Goal: Task Accomplishment & Management: Manage account settings

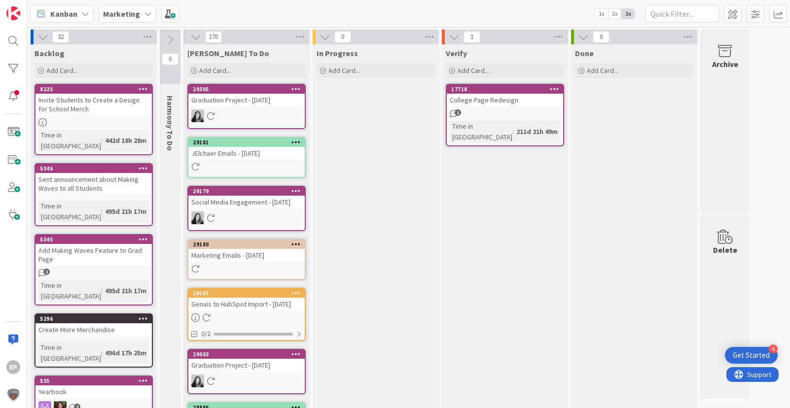
click at [144, 14] on icon at bounding box center [148, 14] width 8 height 8
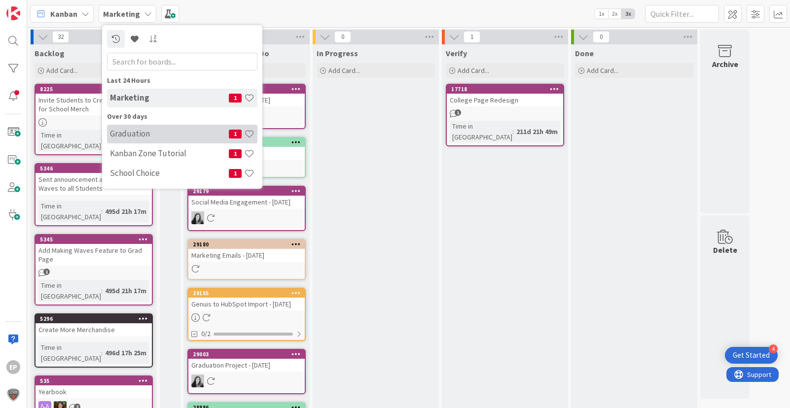
click at [137, 136] on h4 "Graduation" at bounding box center [169, 134] width 119 height 10
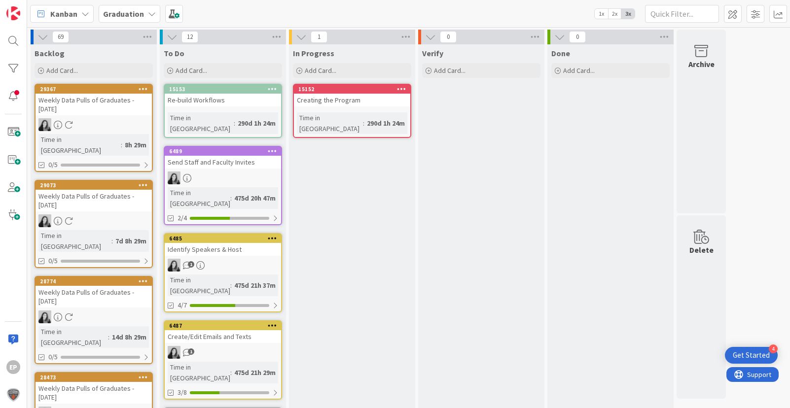
click at [148, 13] on icon at bounding box center [152, 14] width 8 height 8
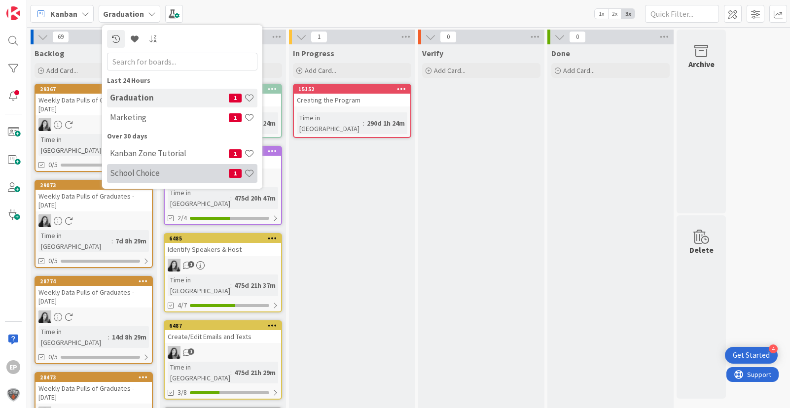
click at [141, 178] on h4 "School Choice" at bounding box center [169, 173] width 119 height 10
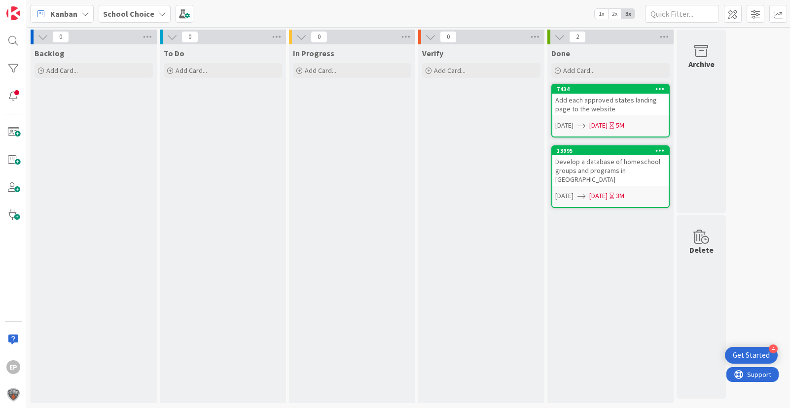
click at [584, 109] on div "Add each approved states landing page to the website" at bounding box center [610, 105] width 116 height 22
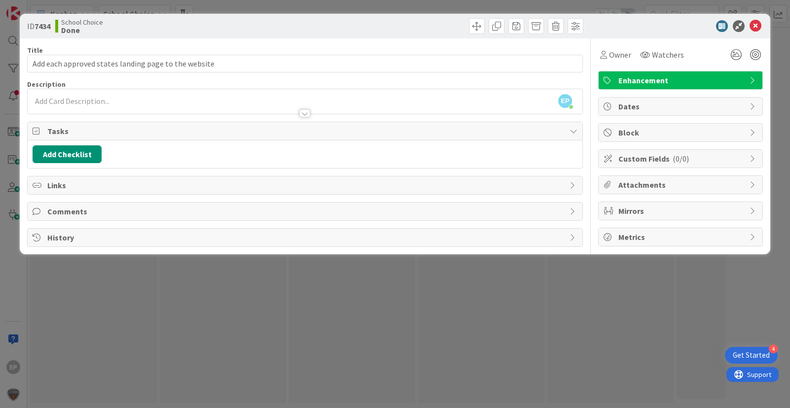
click at [655, 109] on span "Dates" at bounding box center [681, 107] width 126 height 12
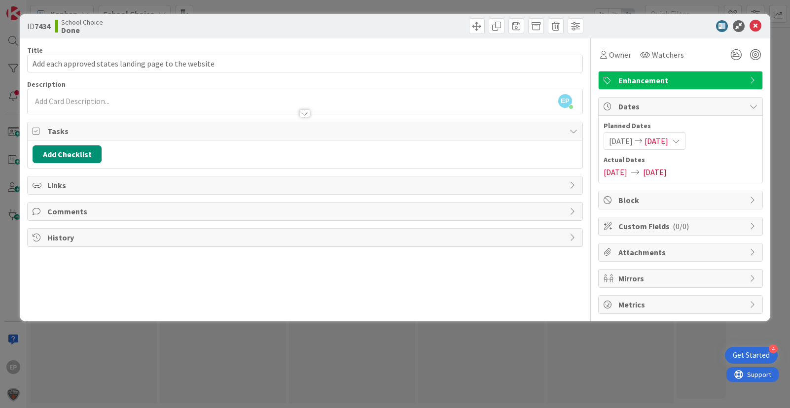
click at [667, 174] on span "[DATE]" at bounding box center [655, 172] width 24 height 12
click at [620, 54] on span "Owner" at bounding box center [620, 55] width 22 height 12
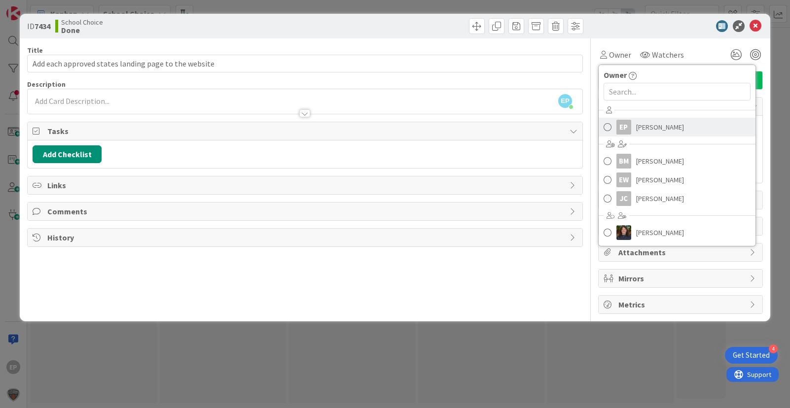
click at [609, 126] on span at bounding box center [608, 127] width 8 height 15
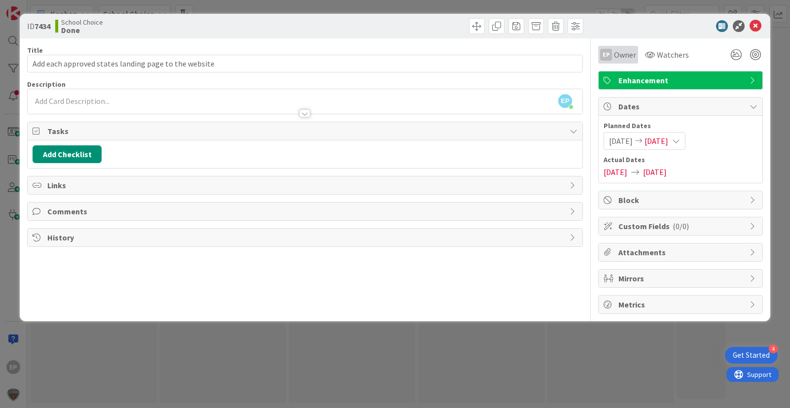
click at [628, 56] on span "Owner" at bounding box center [625, 55] width 22 height 12
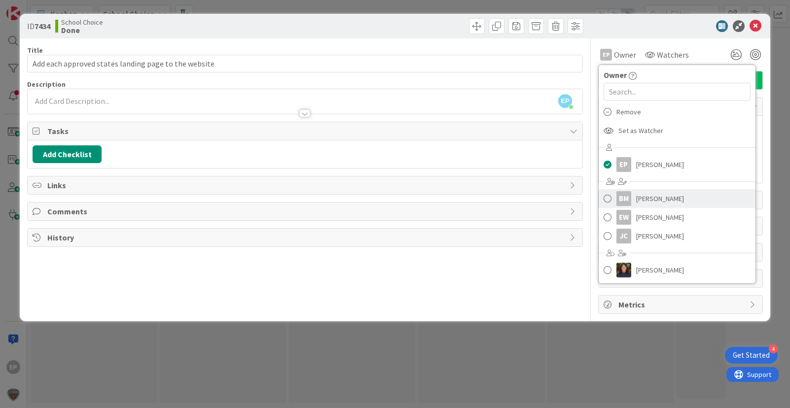
click at [609, 198] on span at bounding box center [608, 198] width 8 height 15
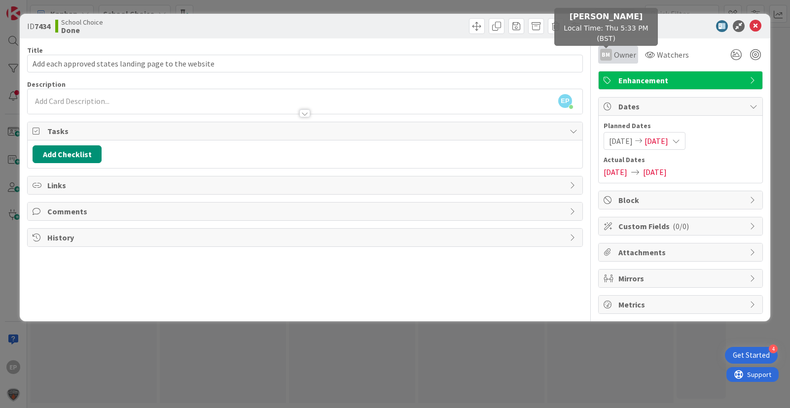
click at [609, 53] on div "BM" at bounding box center [606, 55] width 12 height 12
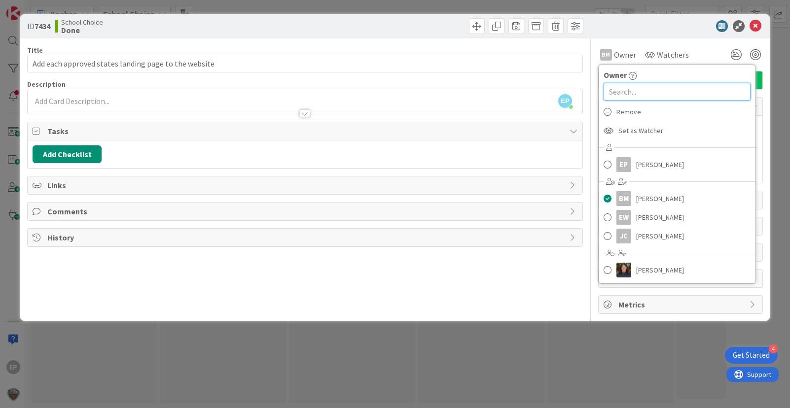
click at [630, 93] on input "text" at bounding box center [677, 92] width 147 height 18
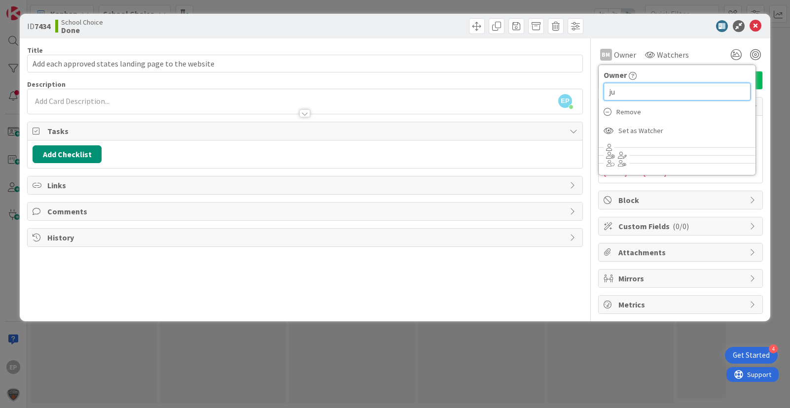
type input "j"
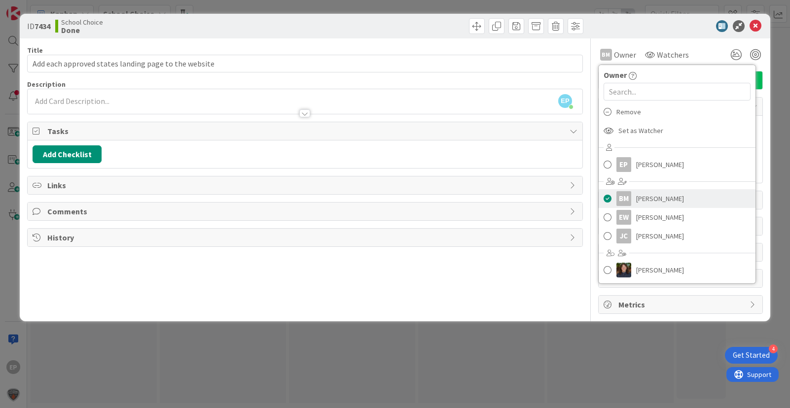
click at [606, 198] on span at bounding box center [608, 198] width 8 height 15
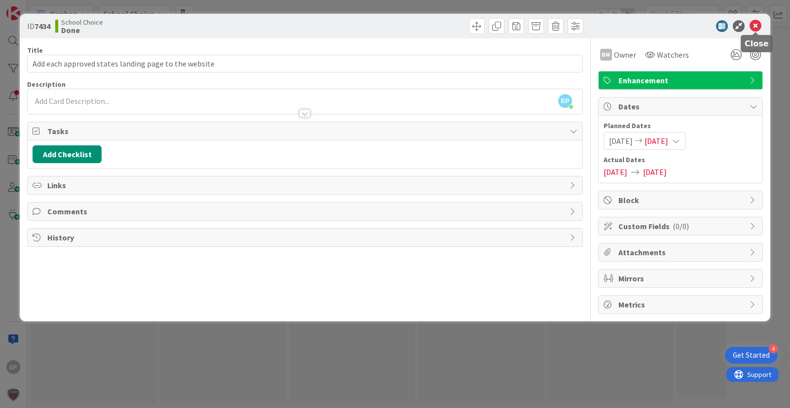
click at [756, 28] on icon at bounding box center [756, 26] width 12 height 12
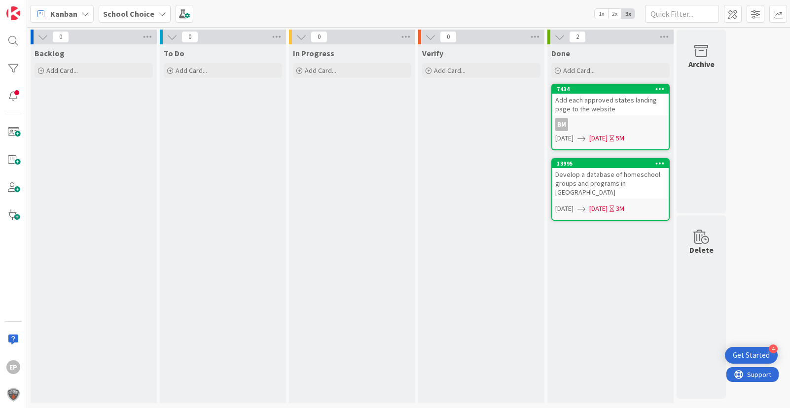
click at [123, 8] on span "School Choice" at bounding box center [128, 14] width 51 height 12
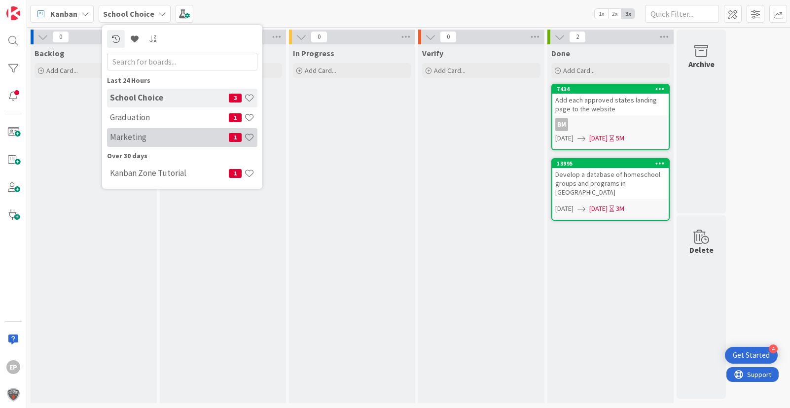
click at [147, 139] on h4 "Marketing" at bounding box center [169, 137] width 119 height 10
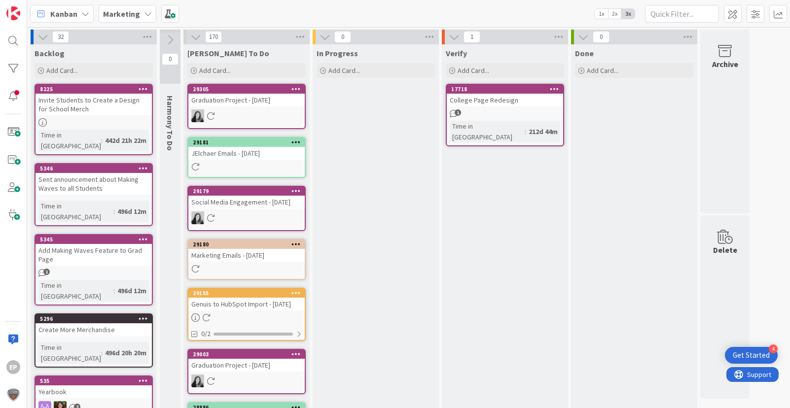
click at [242, 170] on div at bounding box center [246, 167] width 116 height 8
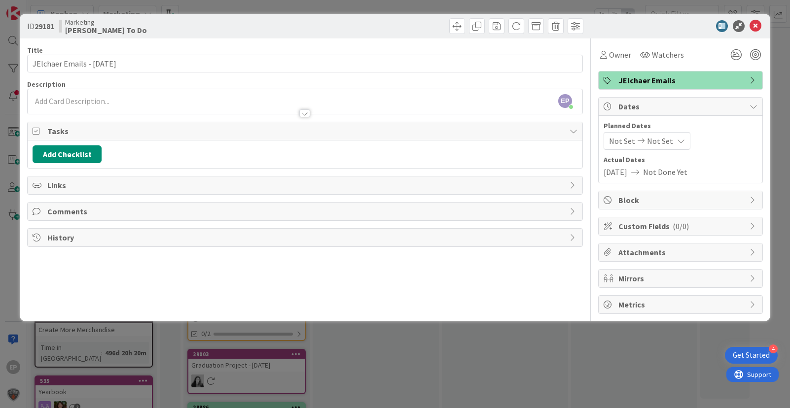
click at [678, 85] on span "JElchaer Emails" at bounding box center [681, 80] width 126 height 12
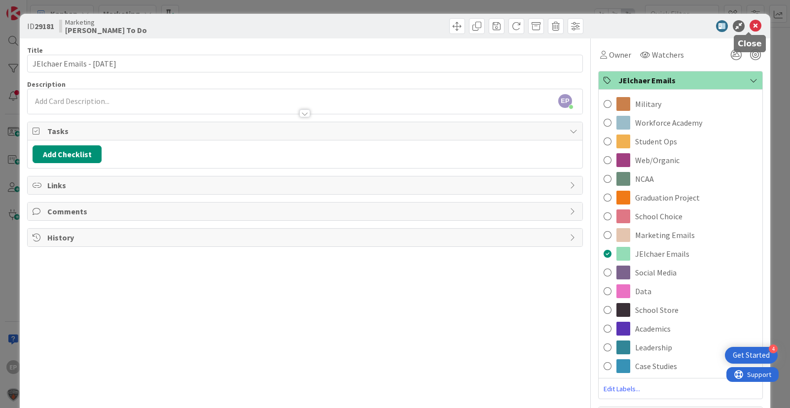
click at [750, 26] on icon at bounding box center [756, 26] width 12 height 12
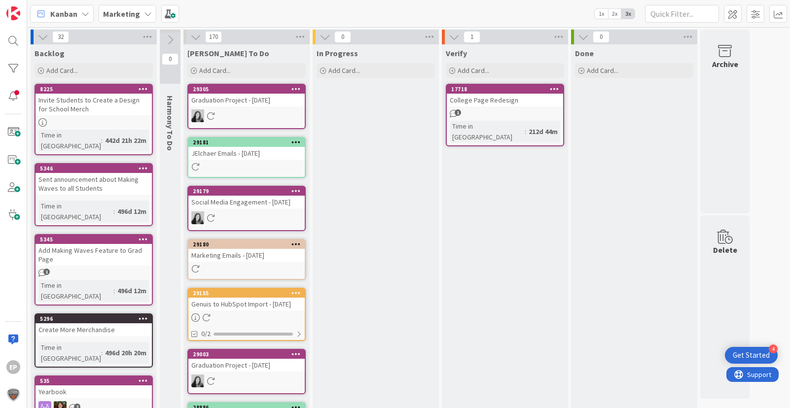
click at [169, 37] on icon at bounding box center [170, 40] width 11 height 11
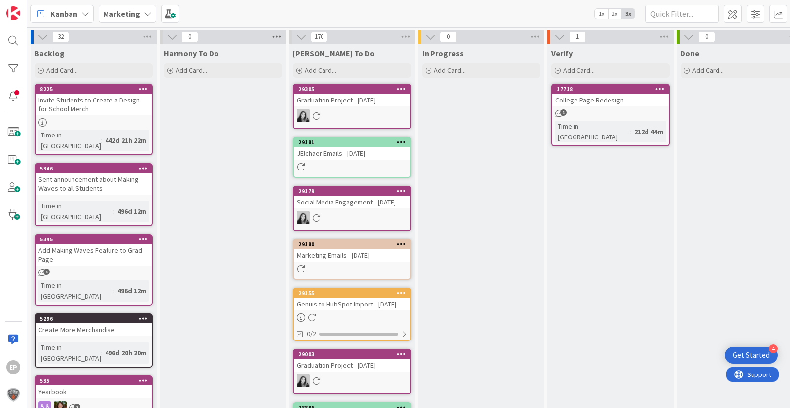
click at [276, 39] on icon at bounding box center [276, 37] width 13 height 15
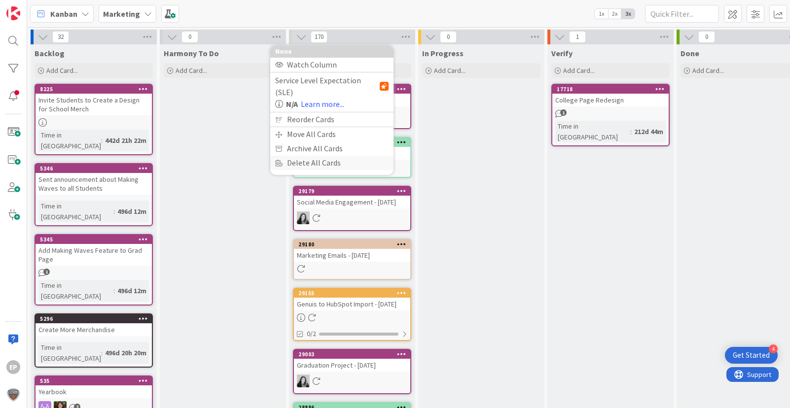
click at [317, 156] on div "Delete All Cards" at bounding box center [331, 163] width 123 height 14
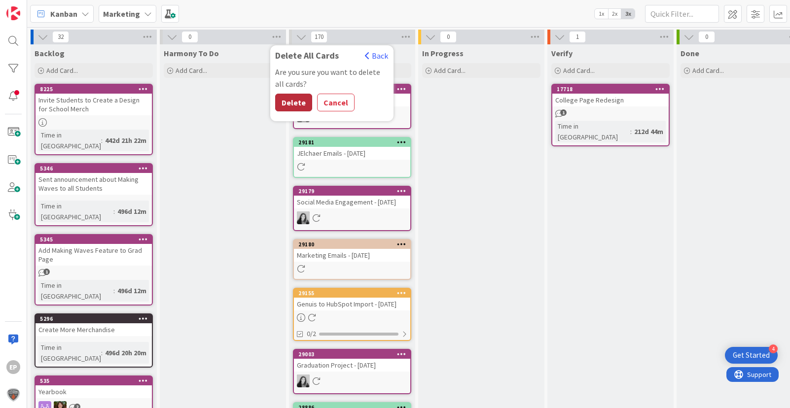
click at [288, 96] on button "Delete" at bounding box center [293, 103] width 37 height 18
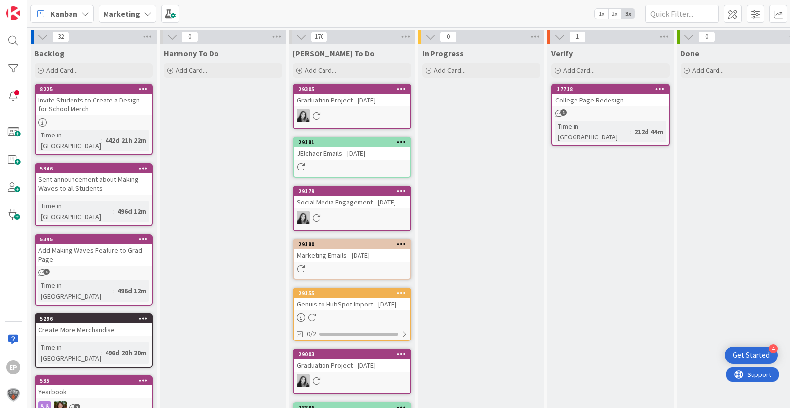
click at [207, 54] on span "Harmony To Do" at bounding box center [191, 53] width 55 height 10
click at [281, 37] on icon at bounding box center [276, 37] width 13 height 15
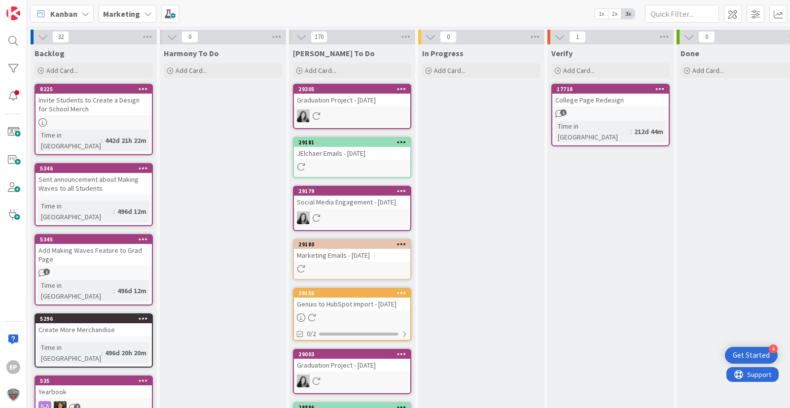
click at [183, 57] on span "Harmony To Do" at bounding box center [191, 53] width 55 height 10
click at [189, 53] on span "Harmony To Do" at bounding box center [191, 53] width 55 height 10
click at [754, 14] on span at bounding box center [756, 14] width 18 height 18
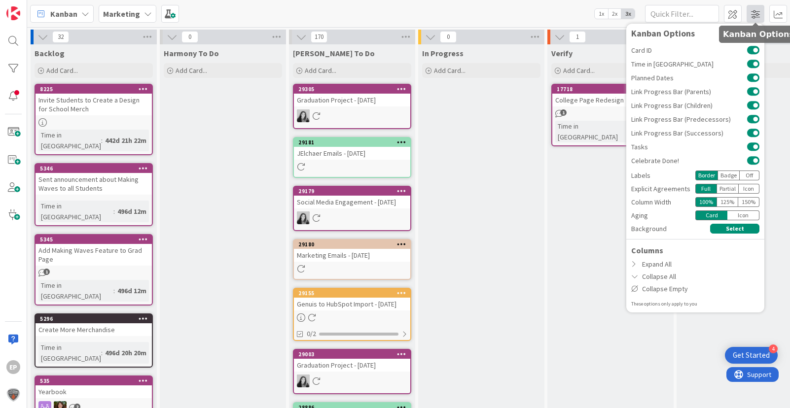
click at [758, 17] on span at bounding box center [756, 14] width 18 height 18
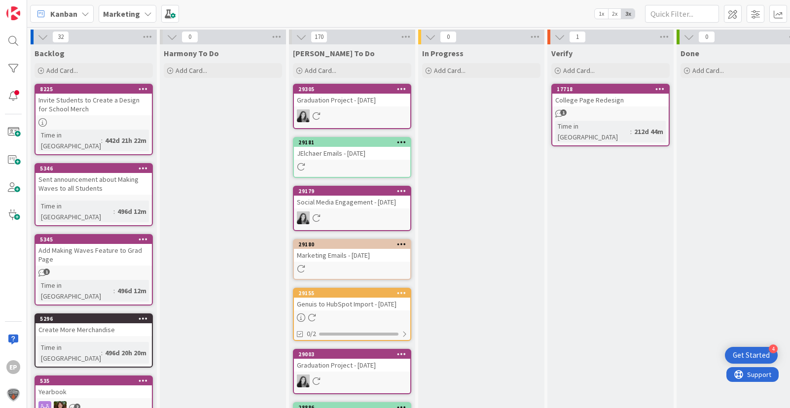
click at [351, 273] on div at bounding box center [352, 269] width 116 height 8
click at [351, 273] on div "32 Backlog Add Card... 8225 Invite Students to Create a Design for School Merch…" at bounding box center [408, 217] width 763 height 381
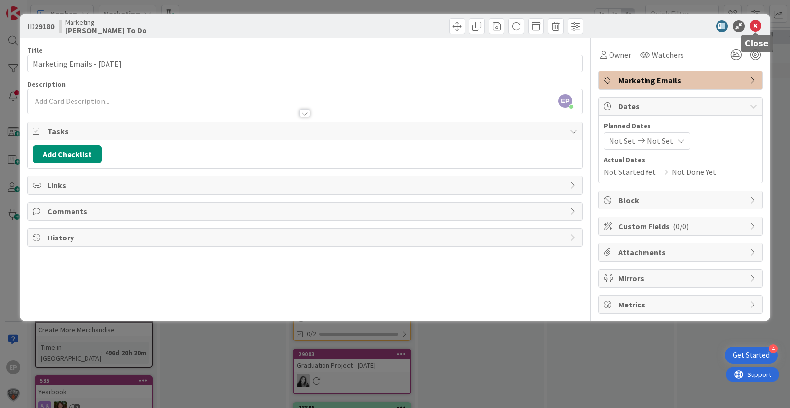
click at [756, 28] on icon at bounding box center [756, 26] width 12 height 12
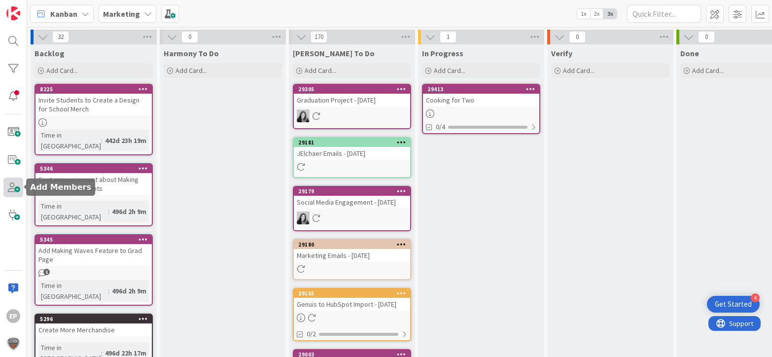
click at [12, 192] on span at bounding box center [13, 188] width 20 height 20
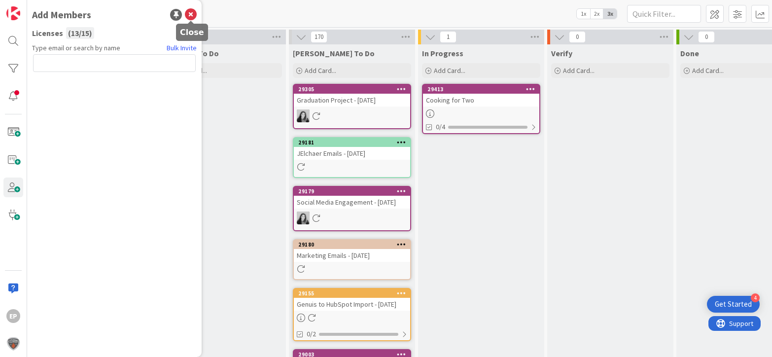
click at [193, 15] on icon at bounding box center [191, 15] width 12 height 12
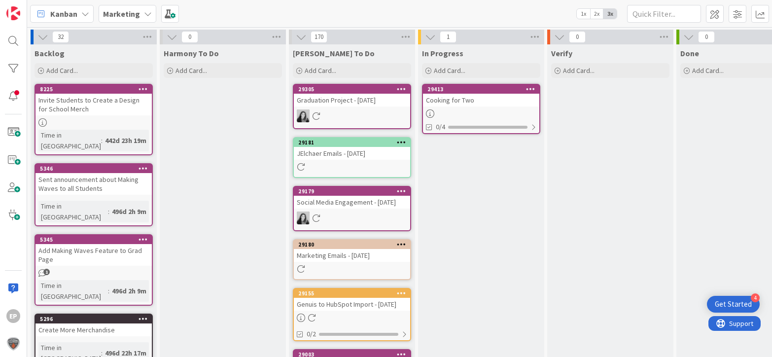
click at [483, 9] on div "Kanban Marketing 1x 2x 3x Kanban Options Card ID Time in Column Planned Dates L…" at bounding box center [399, 13] width 745 height 27
click at [76, 18] on span "Kanban" at bounding box center [63, 14] width 27 height 12
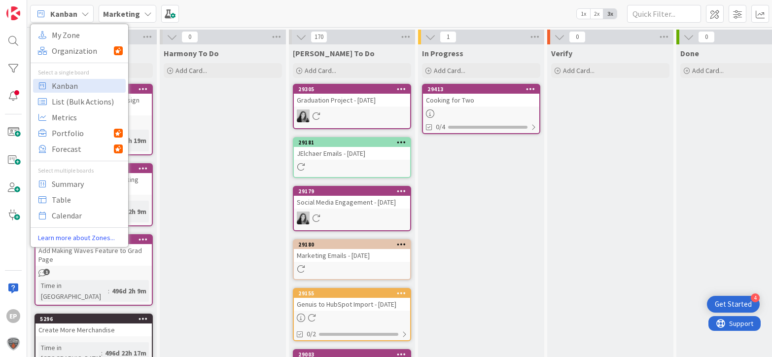
click at [225, 17] on div "Kanban My Zone Organization Select a single board Kanban List (Bulk Actions) Me…" at bounding box center [399, 13] width 745 height 27
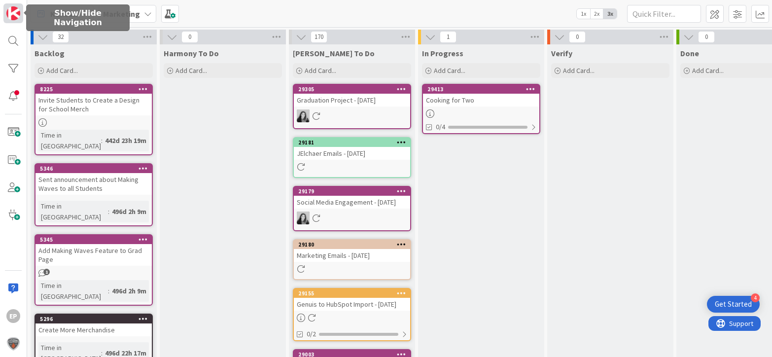
click at [9, 17] on img at bounding box center [13, 13] width 14 height 14
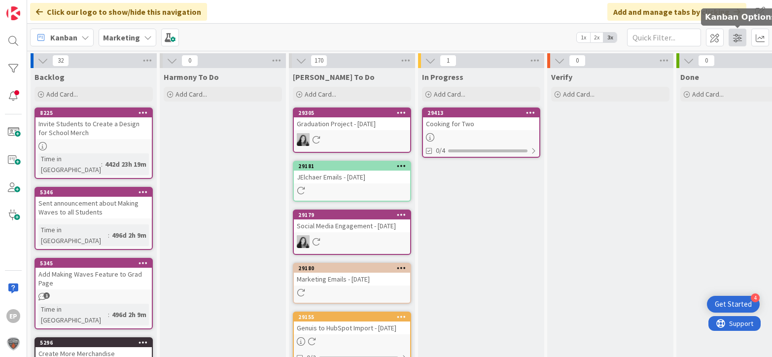
click at [734, 39] on span at bounding box center [738, 38] width 18 height 18
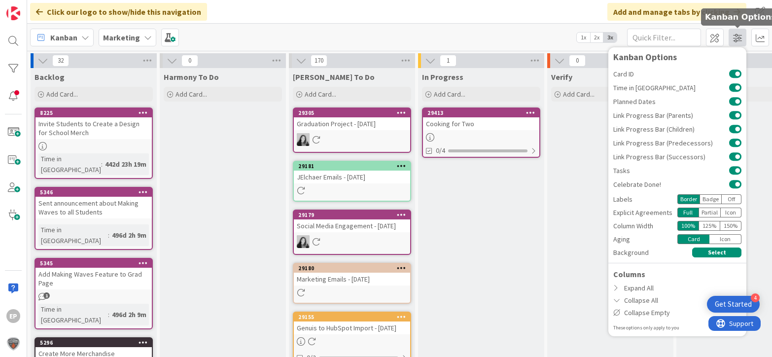
click at [734, 39] on span at bounding box center [738, 38] width 18 height 18
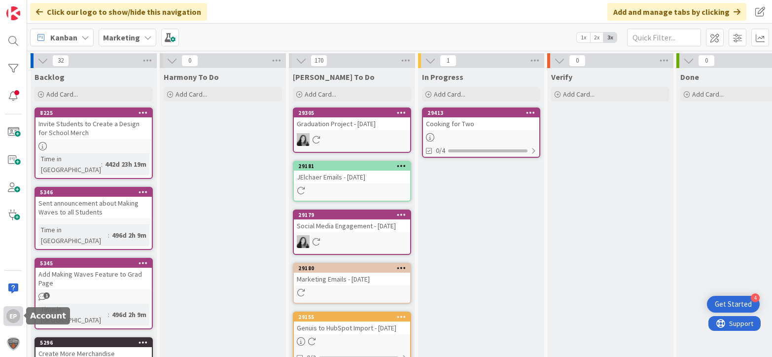
click at [15, 321] on div "EP" at bounding box center [13, 316] width 14 height 14
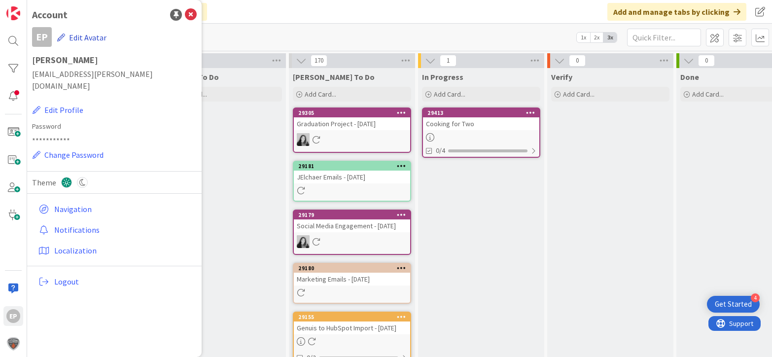
click at [98, 36] on button "Edit Avatar" at bounding box center [82, 37] width 50 height 21
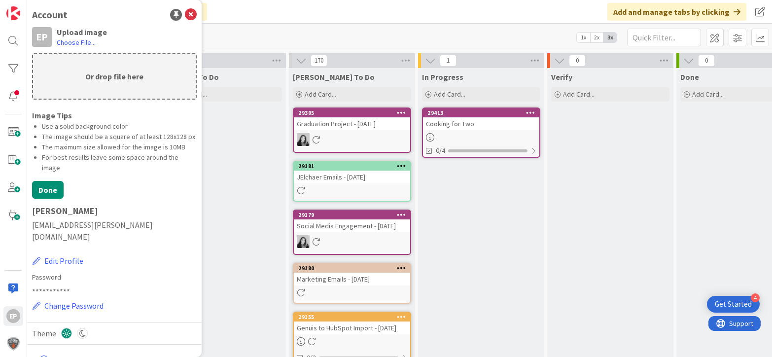
click at [108, 80] on p "Or drop file here" at bounding box center [114, 76] width 163 height 44
type input "C:\fakepath\Screenshot [DATE] 11.54.22 AM.png"
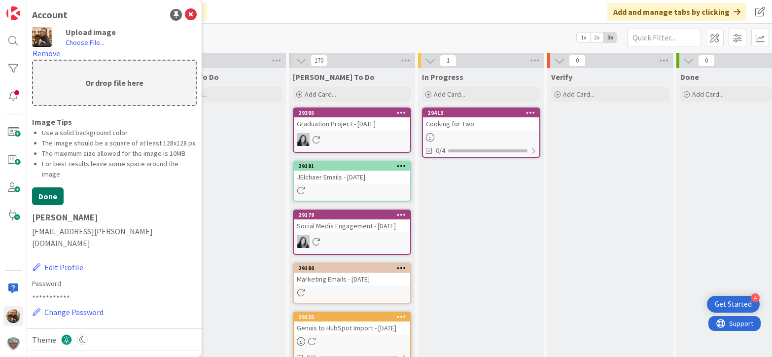
click at [47, 205] on button "Done" at bounding box center [48, 196] width 32 height 18
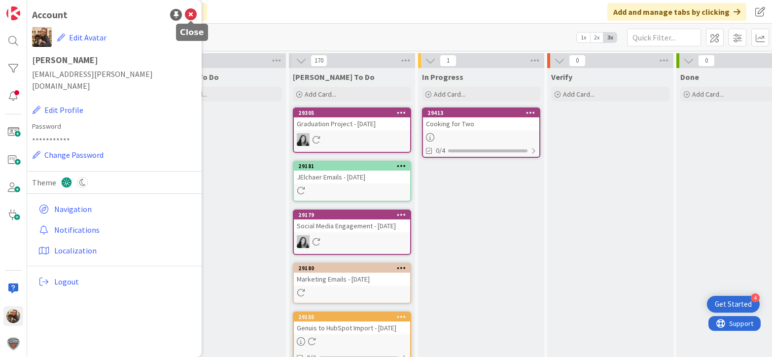
click at [193, 14] on icon at bounding box center [191, 15] width 12 height 12
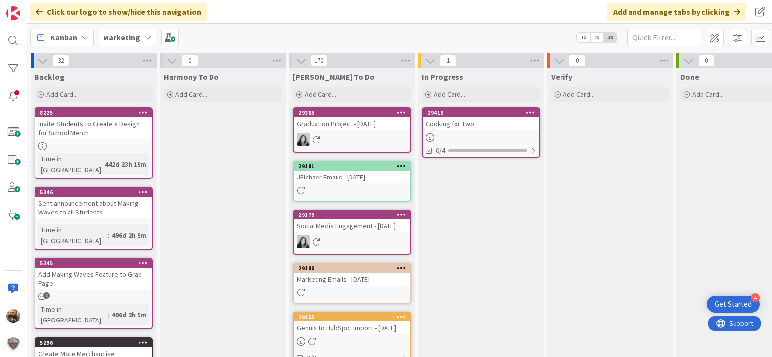
click at [169, 62] on icon at bounding box center [172, 60] width 11 height 11
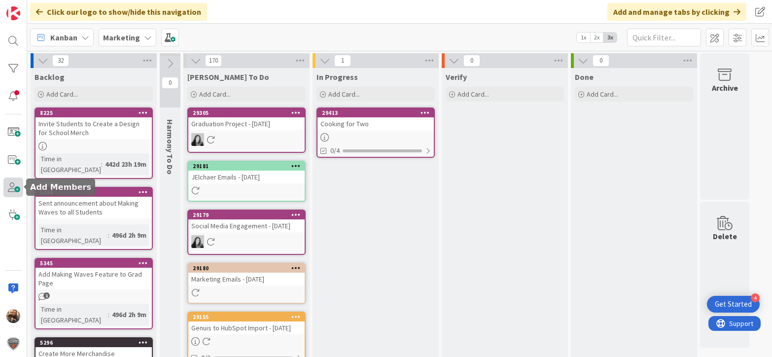
click at [13, 187] on span at bounding box center [13, 188] width 20 height 20
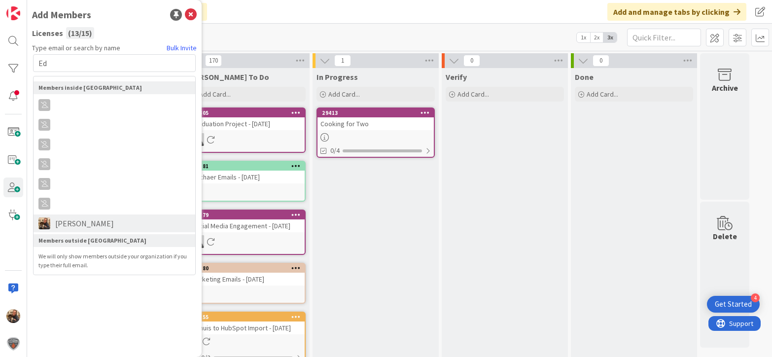
type input "Ed"
click at [79, 222] on span "[PERSON_NAME]" at bounding box center [84, 223] width 69 height 12
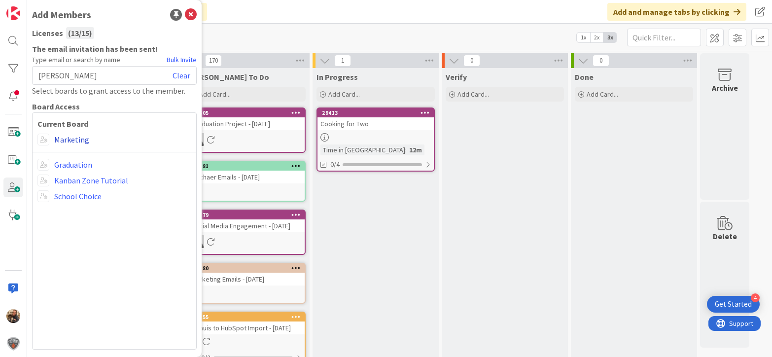
click at [70, 141] on link "Marketing" at bounding box center [71, 140] width 35 height 12
click at [43, 138] on span at bounding box center [43, 140] width 12 height 12
click at [64, 197] on link "School Choice" at bounding box center [77, 196] width 47 height 12
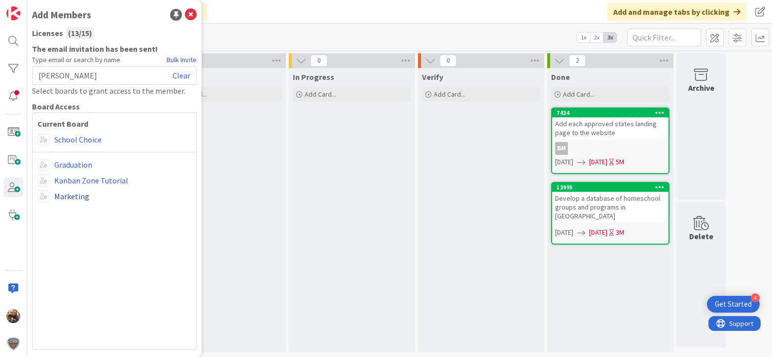
click at [62, 196] on link "Marketing" at bounding box center [71, 196] width 35 height 12
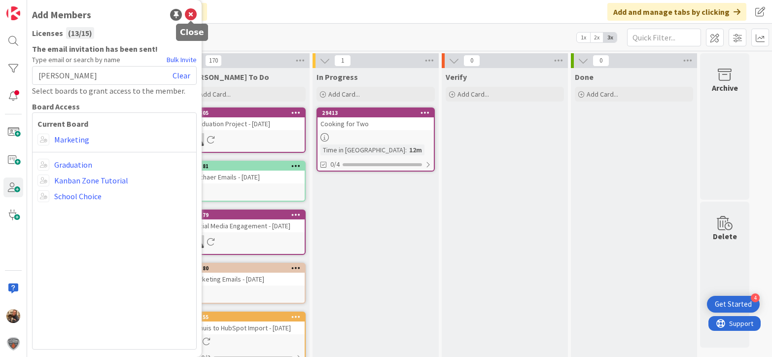
click at [191, 13] on icon at bounding box center [191, 15] width 12 height 12
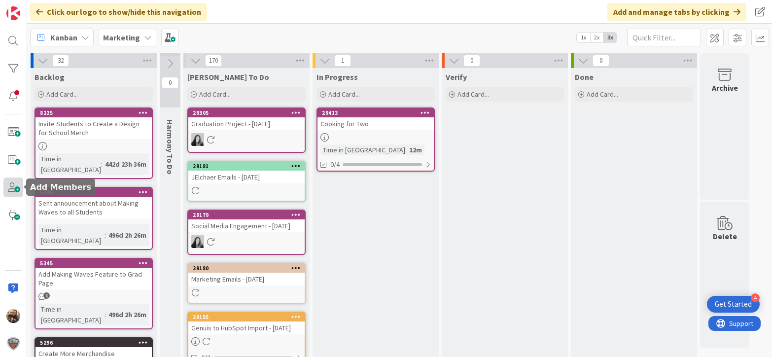
click at [12, 188] on span at bounding box center [13, 188] width 20 height 20
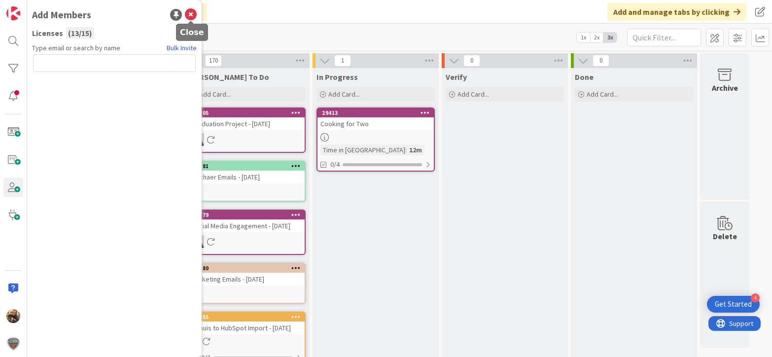
click at [191, 13] on icon at bounding box center [191, 15] width 12 height 12
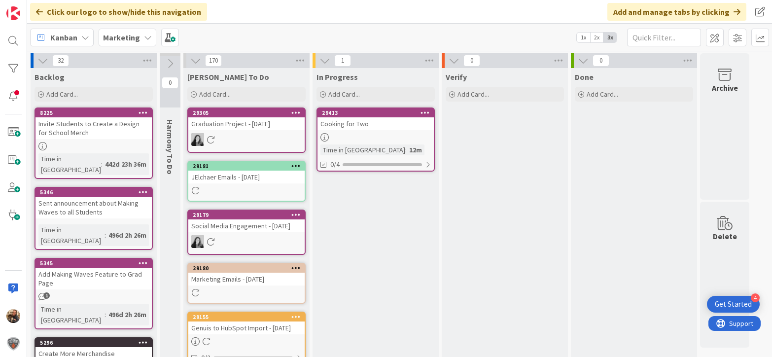
click at [170, 65] on icon at bounding box center [170, 63] width 11 height 11
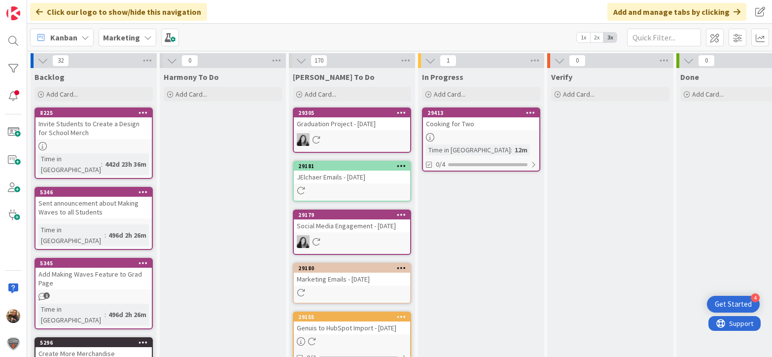
click at [168, 57] on icon at bounding box center [172, 60] width 11 height 11
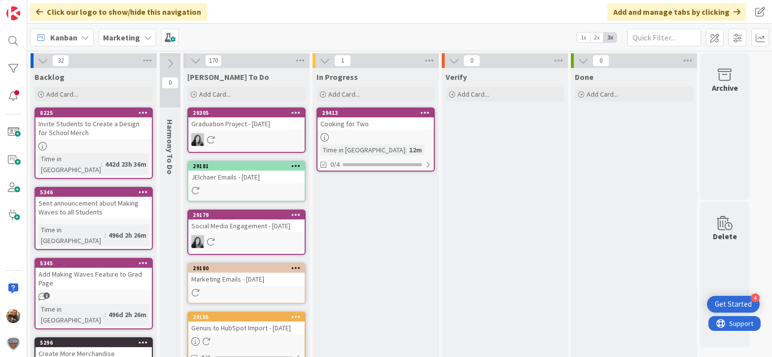
click at [168, 64] on icon at bounding box center [170, 63] width 11 height 11
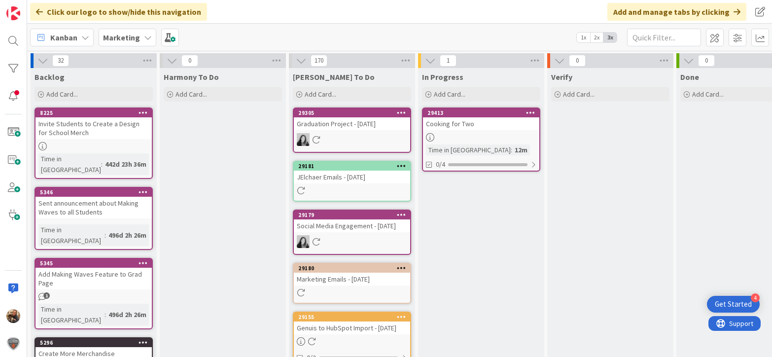
click at [282, 63] on icon at bounding box center [276, 60] width 13 height 15
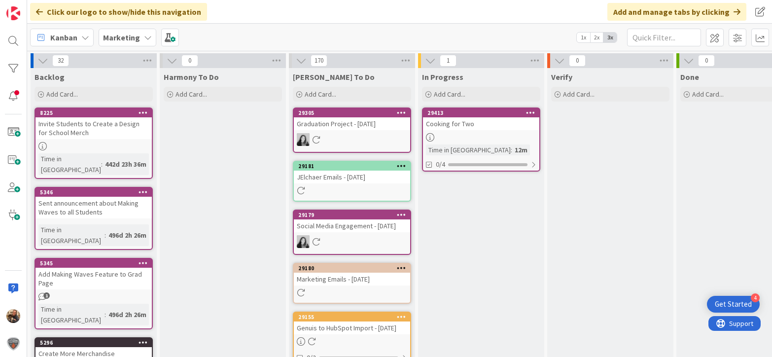
click at [173, 59] on icon at bounding box center [172, 60] width 11 height 11
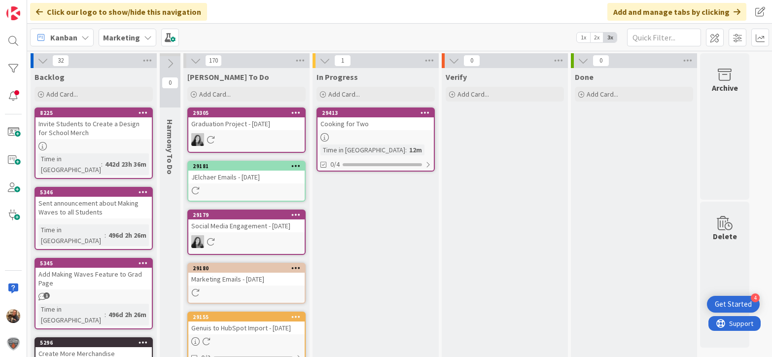
click at [603, 37] on span "2x" at bounding box center [596, 38] width 13 height 10
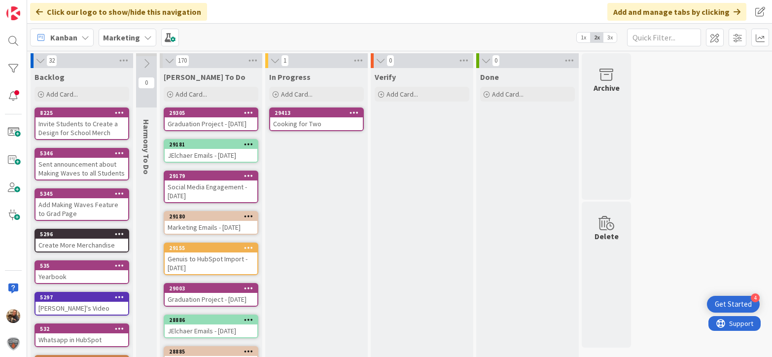
click at [611, 37] on span "3x" at bounding box center [610, 38] width 13 height 10
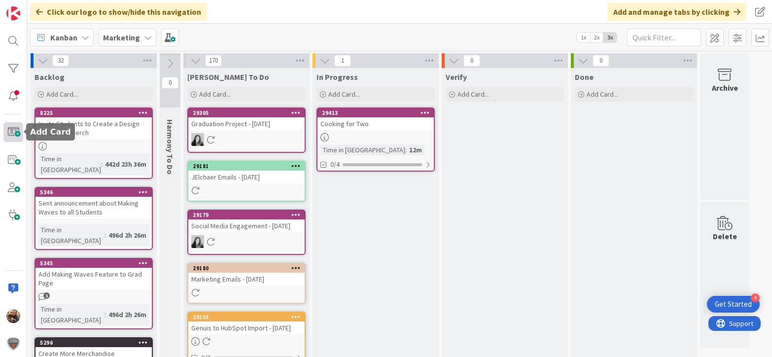
click at [12, 135] on span at bounding box center [13, 132] width 20 height 20
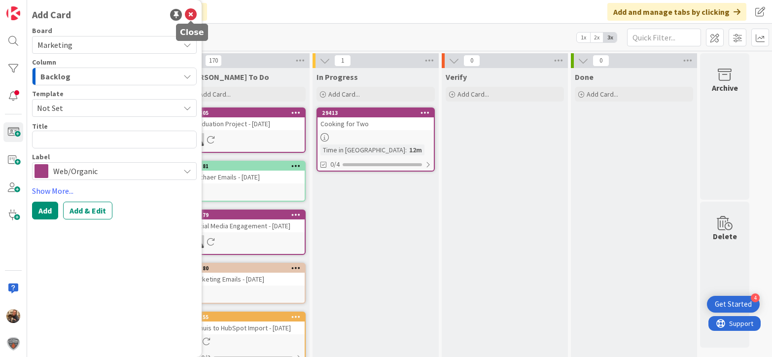
click at [190, 15] on icon at bounding box center [191, 15] width 12 height 12
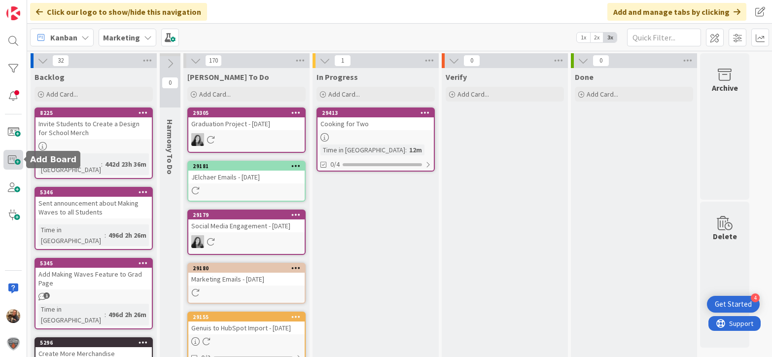
click at [11, 162] on span at bounding box center [13, 160] width 20 height 20
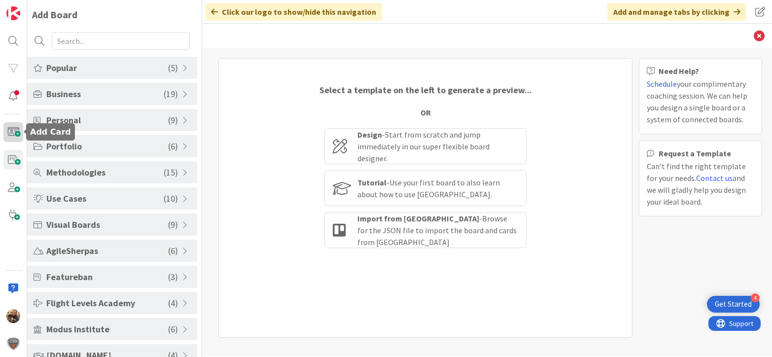
click at [7, 131] on span at bounding box center [13, 132] width 20 height 20
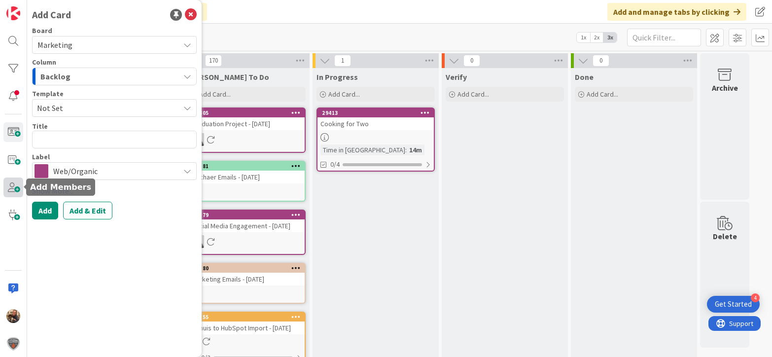
click at [12, 191] on span at bounding box center [13, 188] width 20 height 20
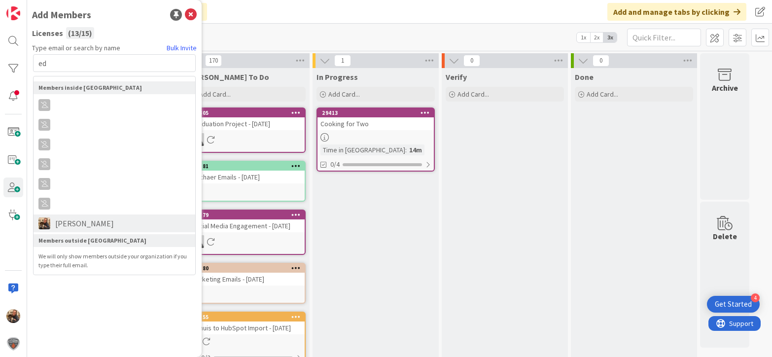
type input "ed"
click at [71, 223] on span "[PERSON_NAME]" at bounding box center [84, 223] width 69 height 12
